Goal: Find specific page/section: Find specific page/section

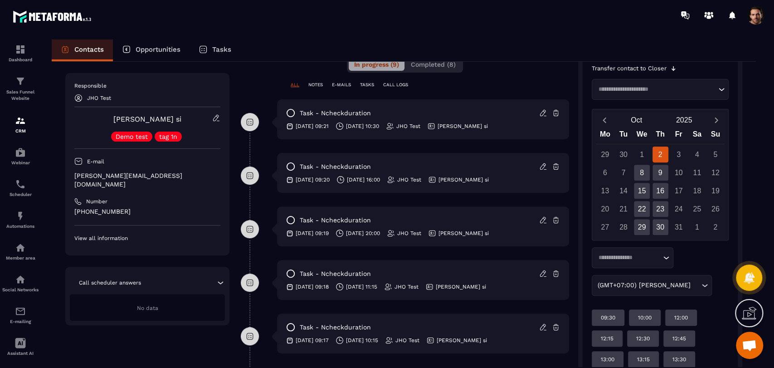
scroll to position [191, 0]
click at [638, 255] on input "Search for option" at bounding box center [628, 257] width 65 height 9
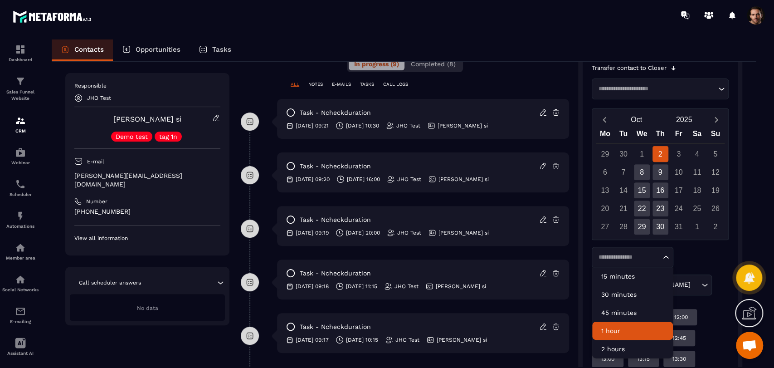
click at [626, 330] on p "1 hour" at bounding box center [632, 330] width 63 height 9
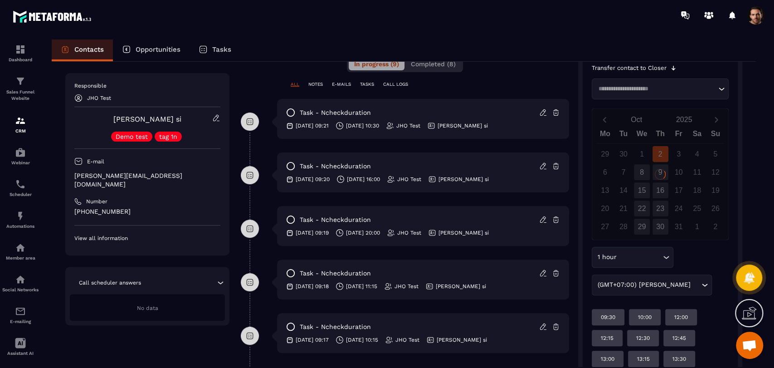
scroll to position [191, 0]
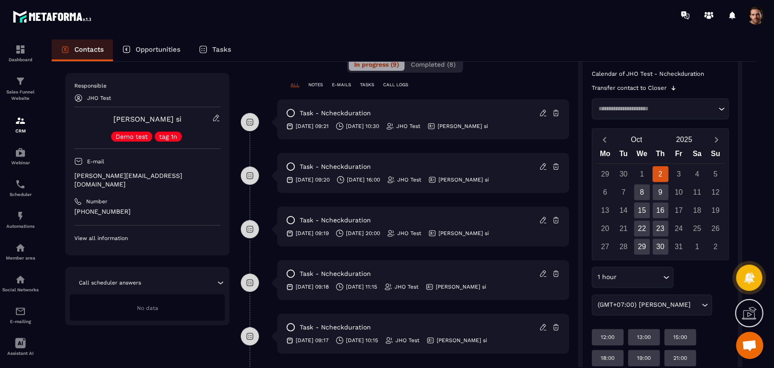
click at [636, 277] on input "Search for option" at bounding box center [640, 277] width 42 height 10
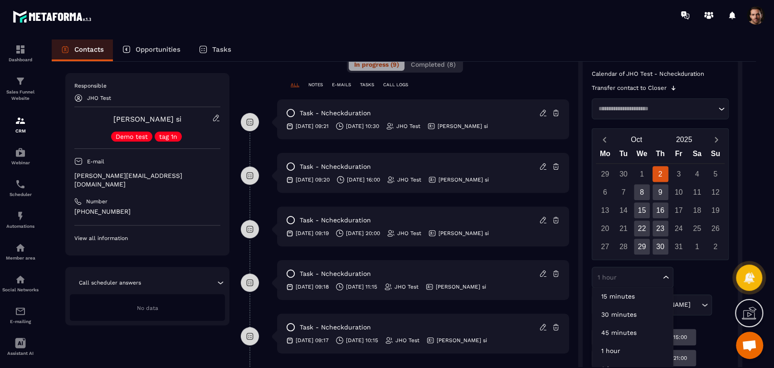
scroll to position [190, 0]
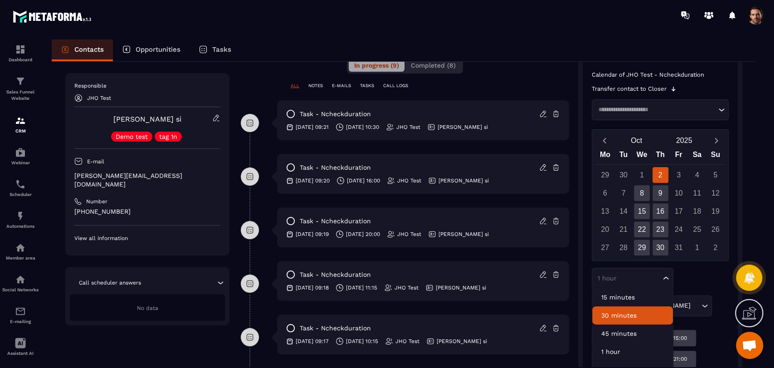
click at [635, 312] on p "30 minutes" at bounding box center [632, 315] width 63 height 9
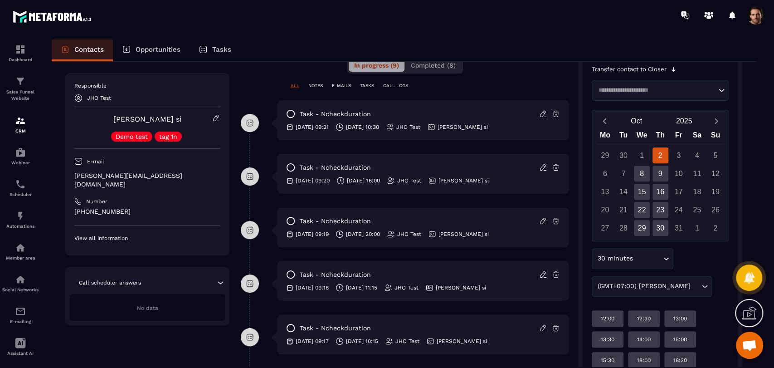
click at [622, 264] on div "30 minutes Loading..." at bounding box center [633, 258] width 82 height 21
click at [689, 260] on div "30 minutes Loading... 15 minutes 30 minutes 45 minutes 1 hour 2 hours (GMT+07:0…" at bounding box center [660, 272] width 137 height 49
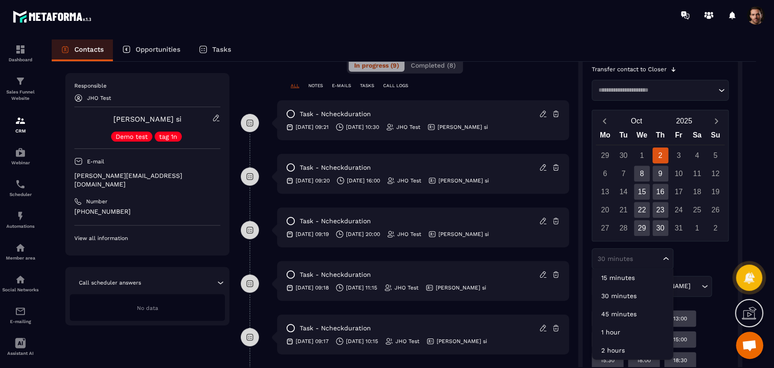
click at [648, 264] on div "30 minutes Loading..." at bounding box center [633, 258] width 82 height 21
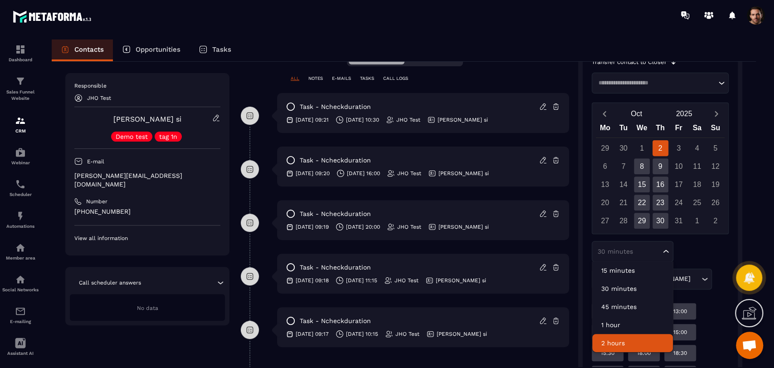
scroll to position [198, 0]
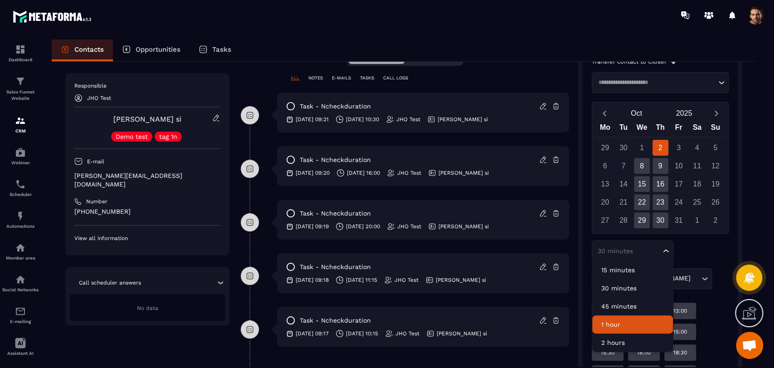
click at [640, 324] on p "1 hour" at bounding box center [632, 324] width 63 height 9
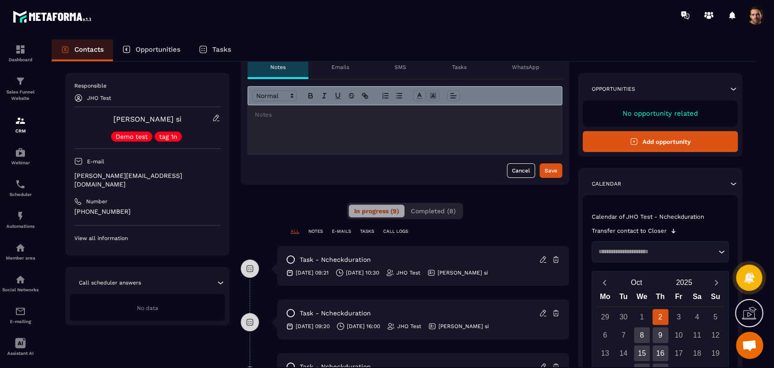
scroll to position [0, 0]
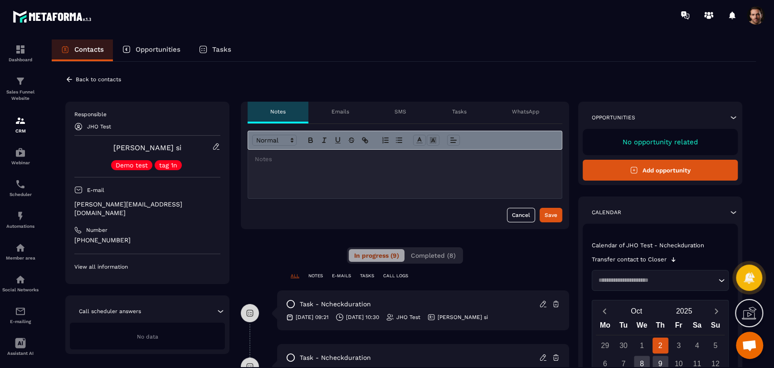
click at [70, 80] on icon at bounding box center [69, 79] width 8 height 8
